Goal: Information Seeking & Learning: Check status

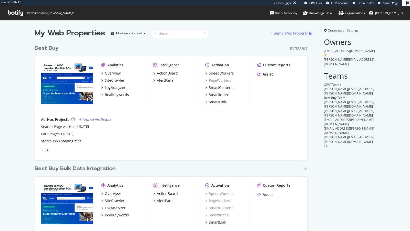
scroll to position [217, 277]
click at [116, 80] on div "SiteCrawler" at bounding box center [115, 80] width 20 height 5
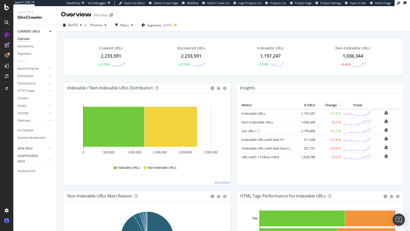
click at [2, 224] on div at bounding box center [7, 221] width 12 height 8
click at [31, 193] on div "Profile" at bounding box center [28, 193] width 9 height 4
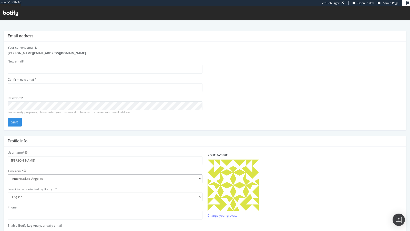
scroll to position [109, 0]
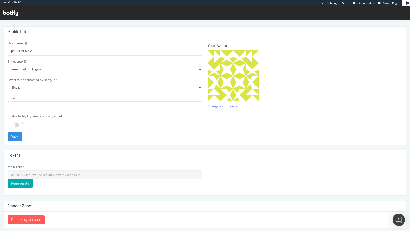
click at [31, 167] on div "Main Token a535c871355269389fdec10f42b697473c5e439c Regenerate" at bounding box center [105, 176] width 195 height 23
click at [29, 171] on input "a535c871355269389fdec10f42b697473c5e439c" at bounding box center [105, 174] width 195 height 9
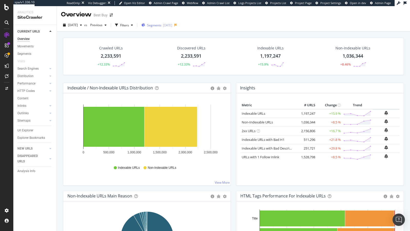
click at [170, 28] on div "Segments 2025-08-19" at bounding box center [157, 25] width 31 height 8
